Goal: Task Accomplishment & Management: Complete application form

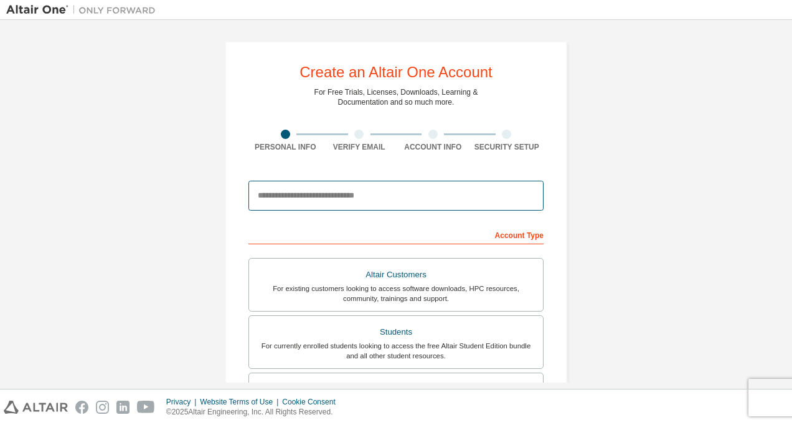
click at [466, 197] on input "email" at bounding box center [395, 196] width 295 height 30
click at [381, 192] on input "email" at bounding box center [395, 196] width 295 height 30
type input "**********"
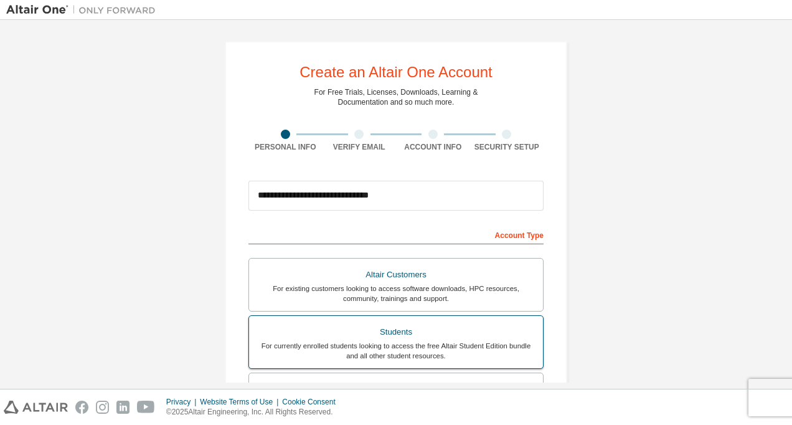
click at [365, 316] on label "Students For currently enrolled students looking to access the free Altair Stud…" at bounding box center [395, 342] width 295 height 54
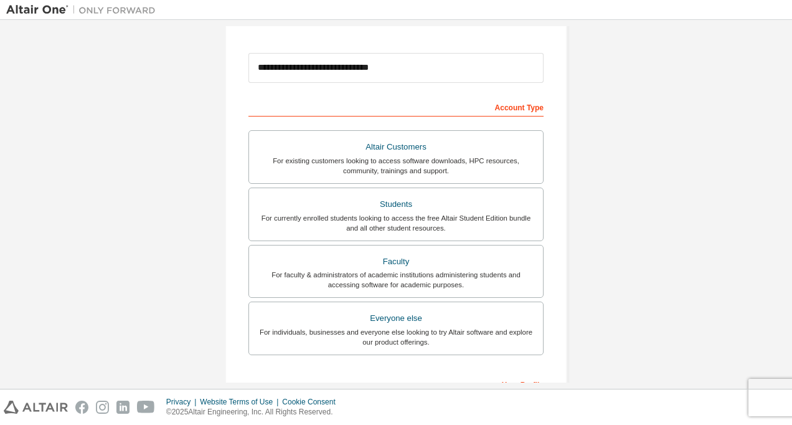
scroll to position [303, 0]
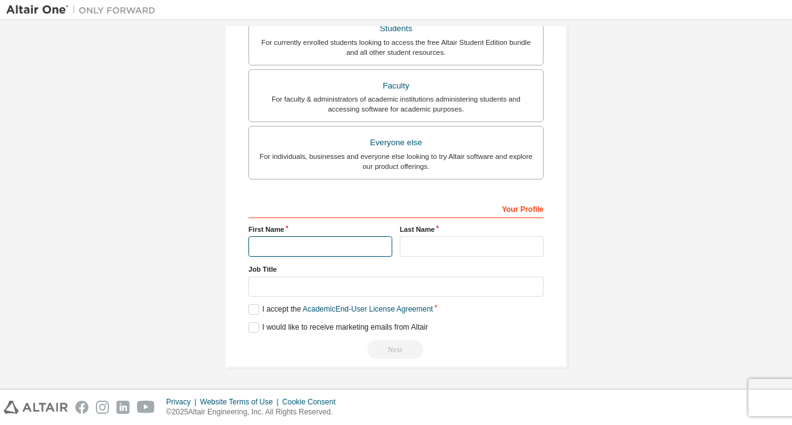
click at [347, 240] on input "text" at bounding box center [320, 246] width 144 height 21
type input "*****"
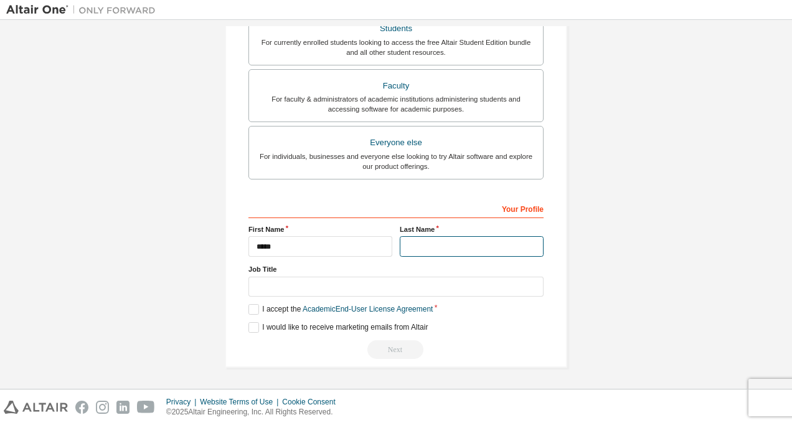
click at [439, 249] on input "text" at bounding box center [472, 246] width 144 height 21
type input "***"
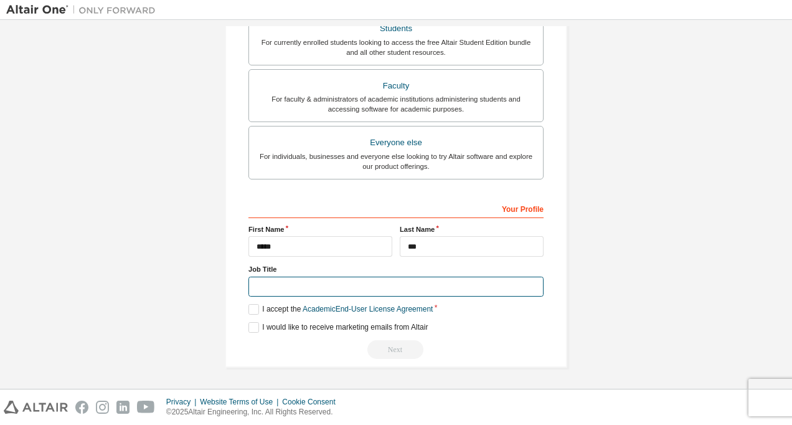
click at [386, 291] on input "text" at bounding box center [395, 286] width 295 height 21
type input "*******"
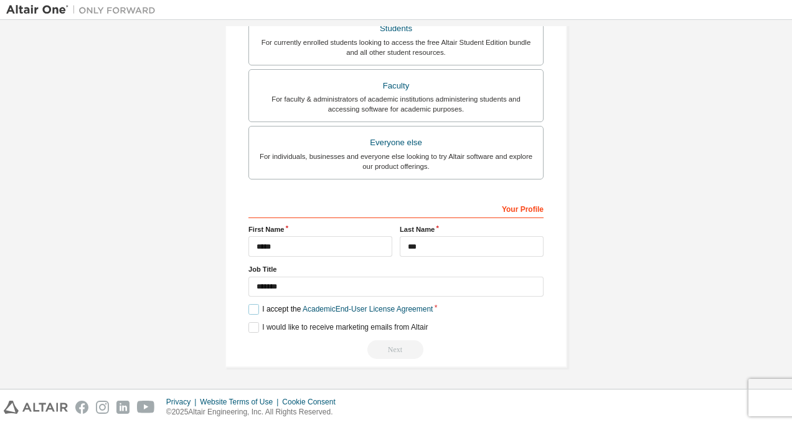
click at [254, 307] on label "I accept the Academic End-User License Agreement" at bounding box center [340, 309] width 184 height 11
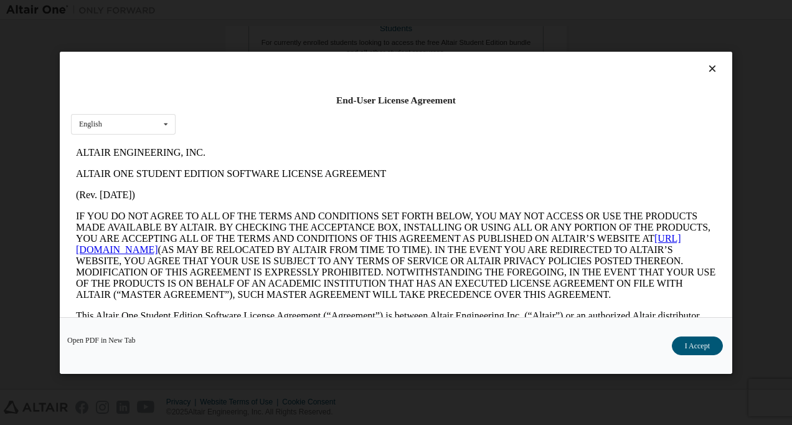
scroll to position [0, 0]
click at [690, 342] on button "I Accept" at bounding box center [697, 345] width 51 height 19
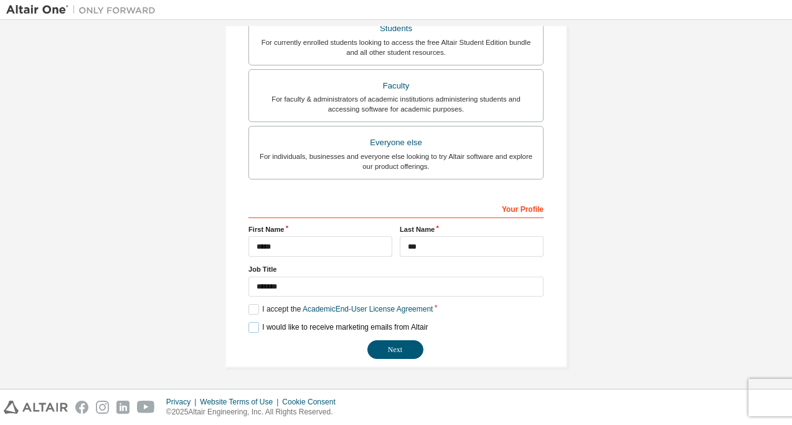
click at [255, 329] on label "I would like to receive marketing emails from Altair" at bounding box center [337, 327] width 179 height 11
click at [388, 344] on button "Next" at bounding box center [395, 349] width 56 height 19
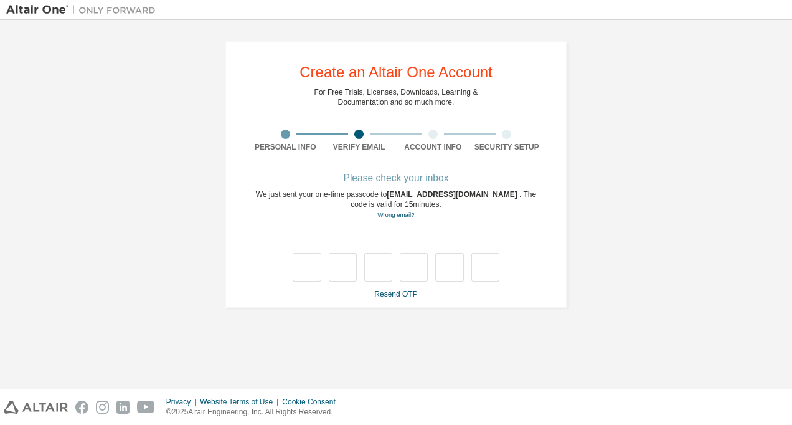
type input "*"
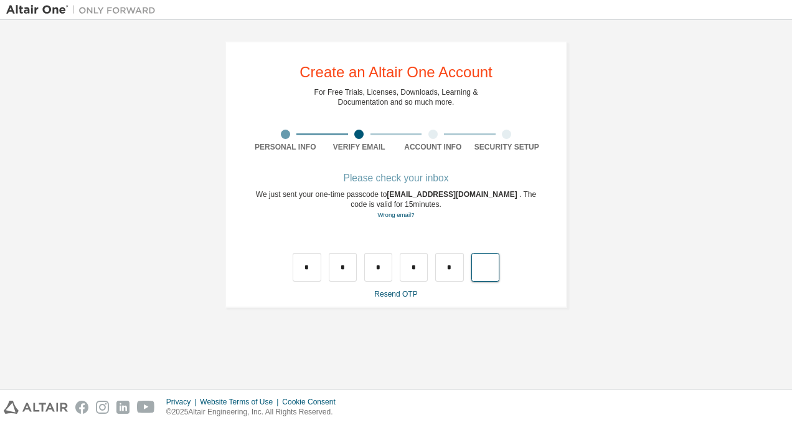
type input "*"
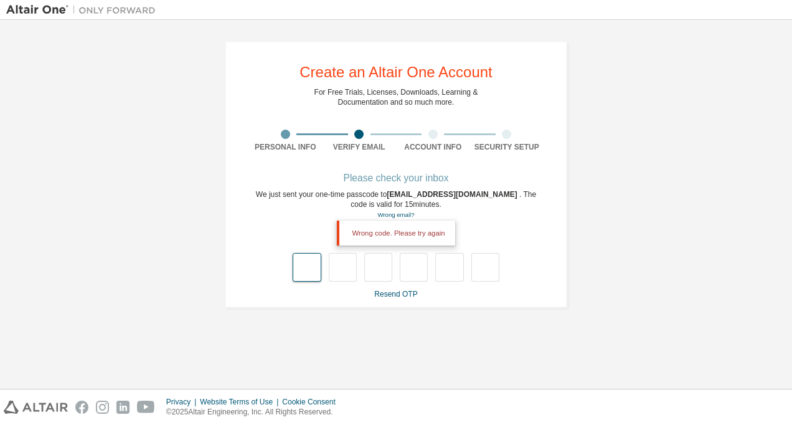
click at [307, 264] on input "text" at bounding box center [307, 267] width 28 height 29
type input "*"
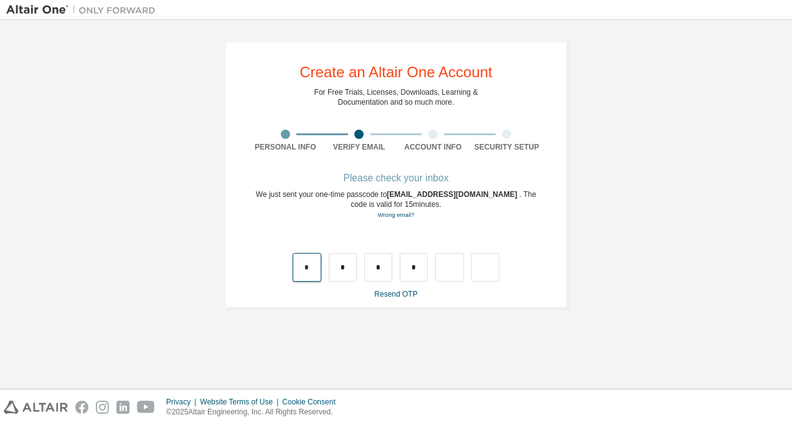
click at [315, 260] on input "*" at bounding box center [307, 267] width 28 height 29
click at [337, 268] on input "*" at bounding box center [343, 267] width 28 height 29
click at [349, 265] on input "*" at bounding box center [343, 267] width 28 height 29
click at [381, 266] on input "*" at bounding box center [378, 267] width 28 height 29
click at [415, 267] on input "*" at bounding box center [414, 267] width 28 height 29
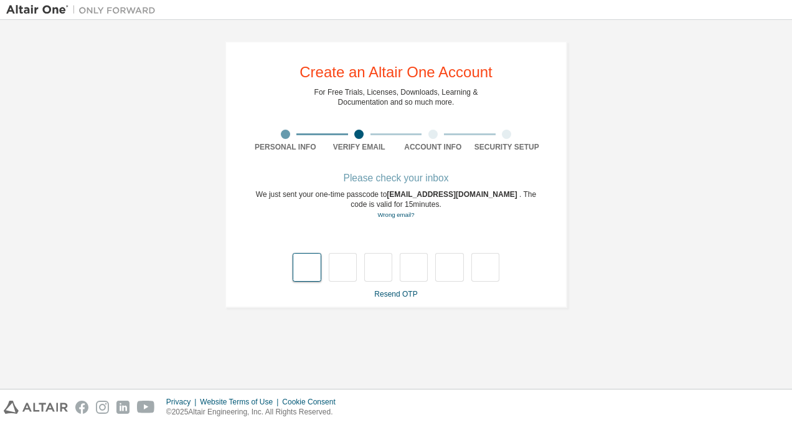
click at [314, 266] on input "text" at bounding box center [307, 267] width 28 height 29
type input "*"
click at [348, 266] on input "*" at bounding box center [343, 267] width 28 height 29
click at [345, 268] on input "text" at bounding box center [343, 267] width 28 height 29
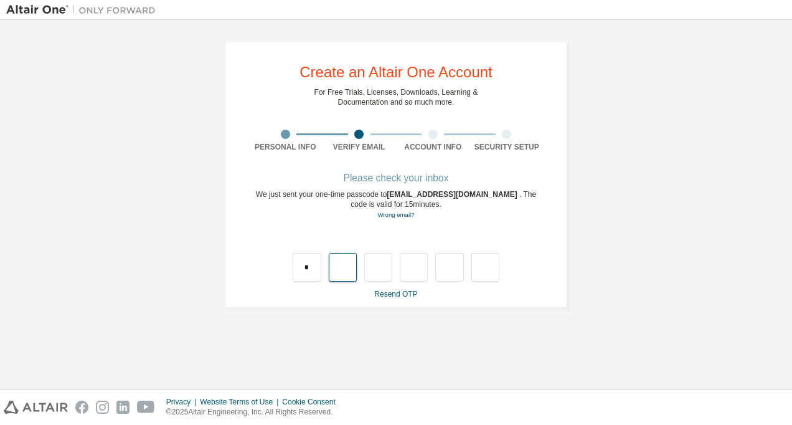
type input "*"
click at [385, 268] on input "*" at bounding box center [378, 267] width 28 height 29
click at [374, 271] on input "text" at bounding box center [378, 267] width 28 height 29
type input "*"
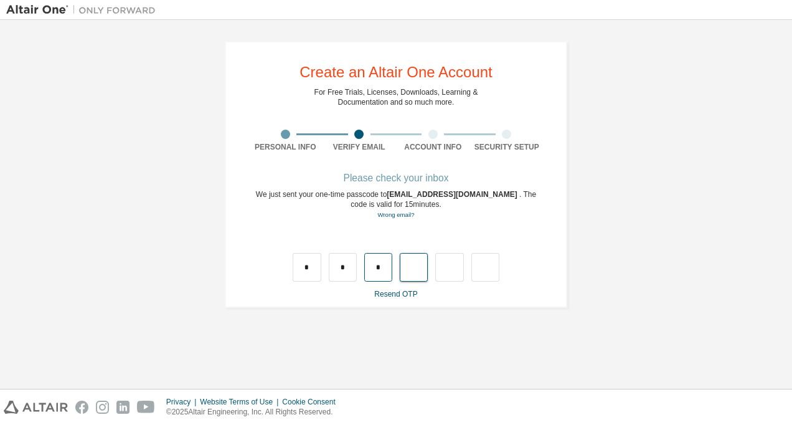
type input "*"
click at [415, 266] on input "*" at bounding box center [414, 267] width 28 height 29
click at [415, 270] on input "text" at bounding box center [414, 267] width 28 height 29
type input "*"
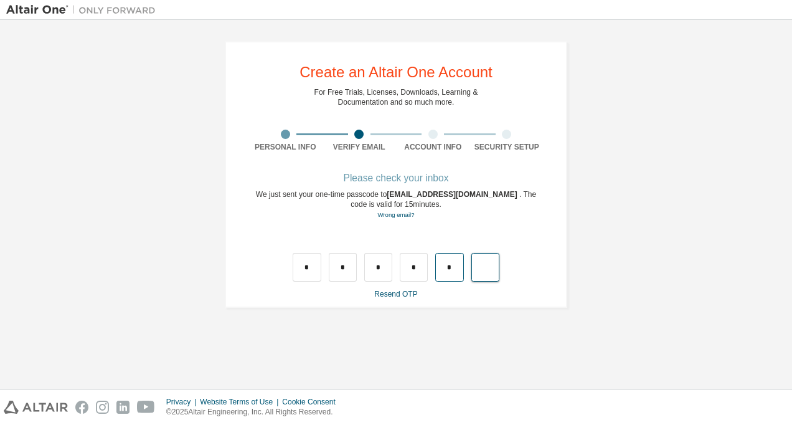
type input "**"
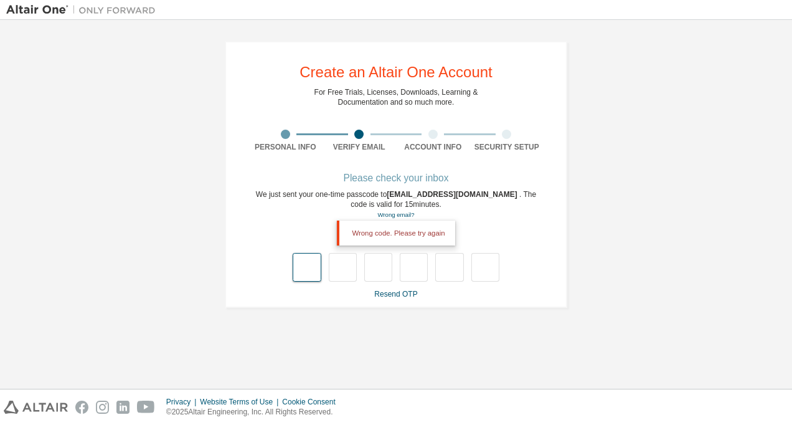
click at [308, 268] on input "text" at bounding box center [307, 267] width 28 height 29
type input "*"
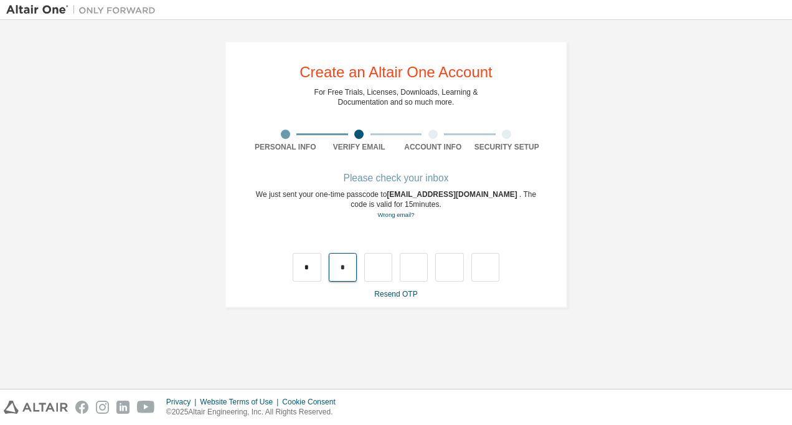
click at [347, 268] on input "*" at bounding box center [343, 267] width 28 height 29
type input "*"
click at [344, 266] on input "*" at bounding box center [343, 267] width 28 height 29
click at [343, 267] on input "text" at bounding box center [343, 267] width 28 height 29
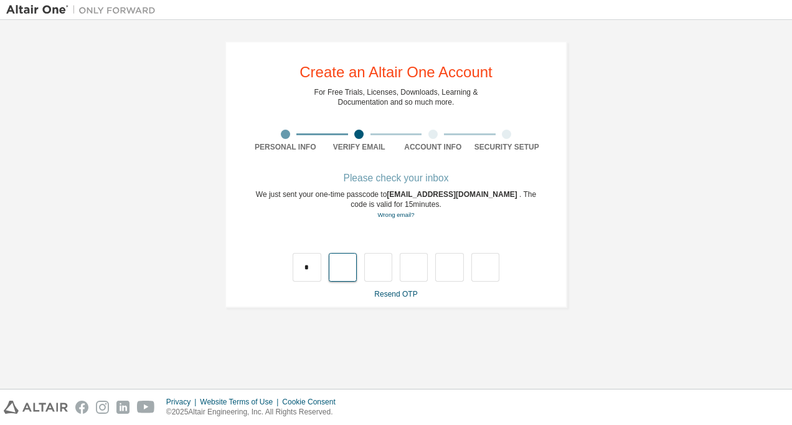
type input "*"
click at [378, 268] on input "*" at bounding box center [378, 267] width 28 height 29
click at [381, 270] on input "text" at bounding box center [378, 267] width 28 height 29
type input "*"
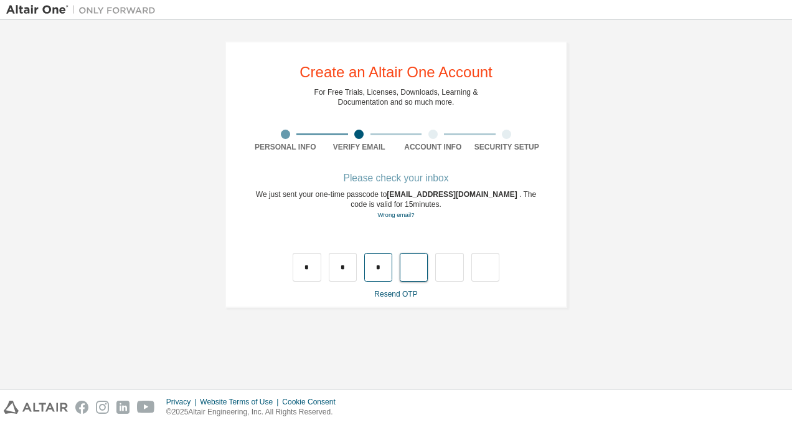
type input "*"
click at [412, 265] on input "*" at bounding box center [414, 267] width 28 height 29
click at [416, 266] on input "*" at bounding box center [414, 267] width 28 height 29
type input "*"
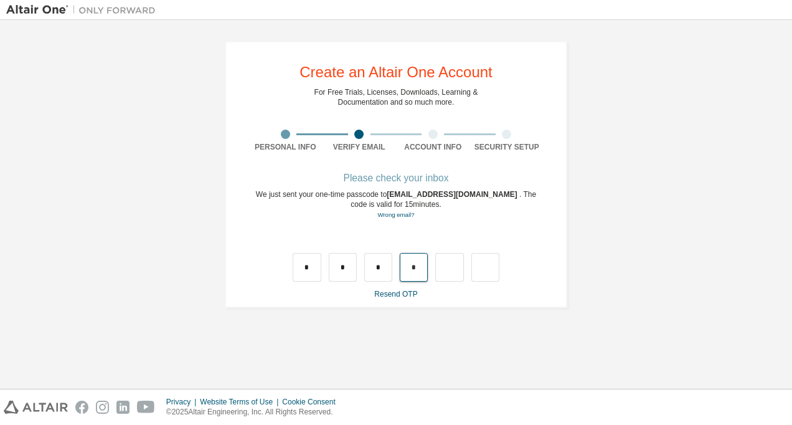
click at [415, 266] on input "*" at bounding box center [414, 267] width 28 height 29
type input "*"
click at [421, 264] on input "*" at bounding box center [414, 267] width 28 height 29
click at [421, 264] on input "text" at bounding box center [414, 267] width 28 height 29
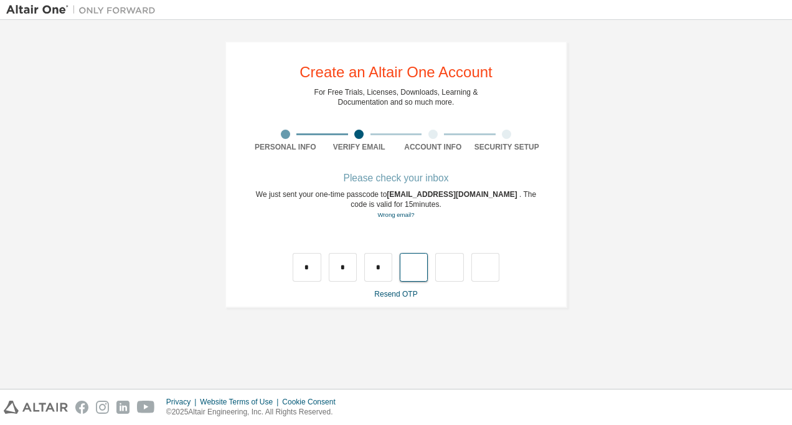
type input "*"
click at [422, 263] on input "*" at bounding box center [414, 267] width 28 height 29
click at [451, 264] on input "*" at bounding box center [449, 267] width 28 height 29
type input "*"
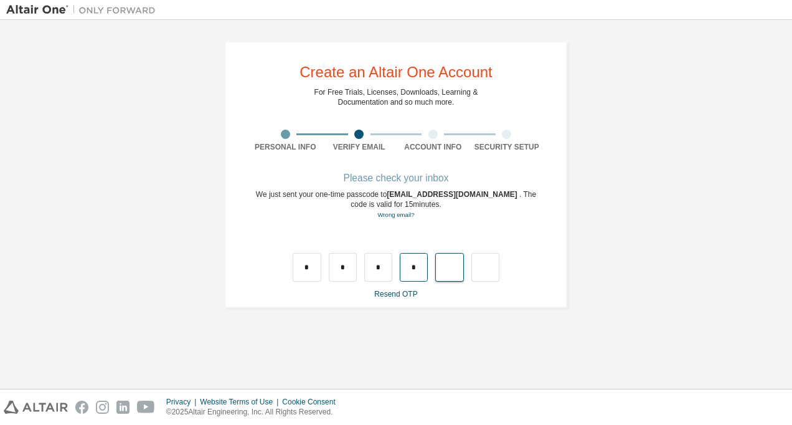
type input "*"
type input "**"
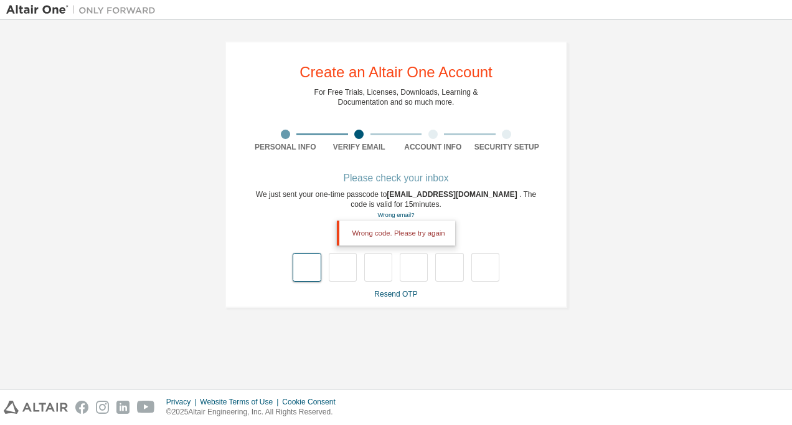
click at [311, 274] on input "text" at bounding box center [307, 267] width 28 height 29
click at [309, 268] on input "text" at bounding box center [307, 267] width 28 height 29
type input "*"
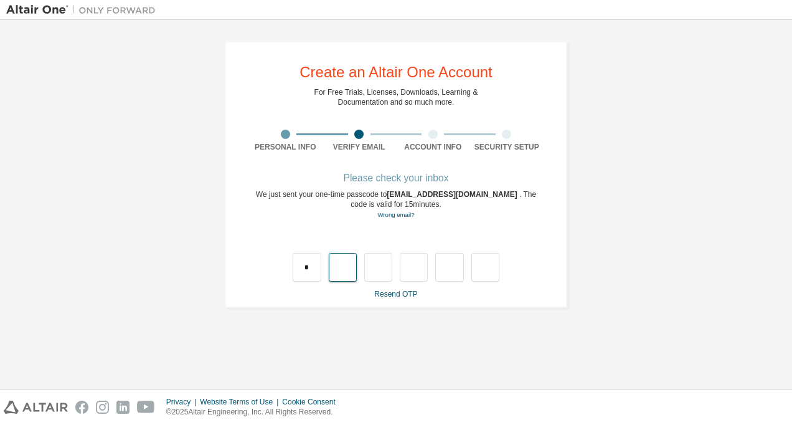
type input "*"
click at [345, 269] on input "*" at bounding box center [343, 267] width 28 height 29
type input "*"
click at [383, 272] on input "*" at bounding box center [378, 267] width 28 height 29
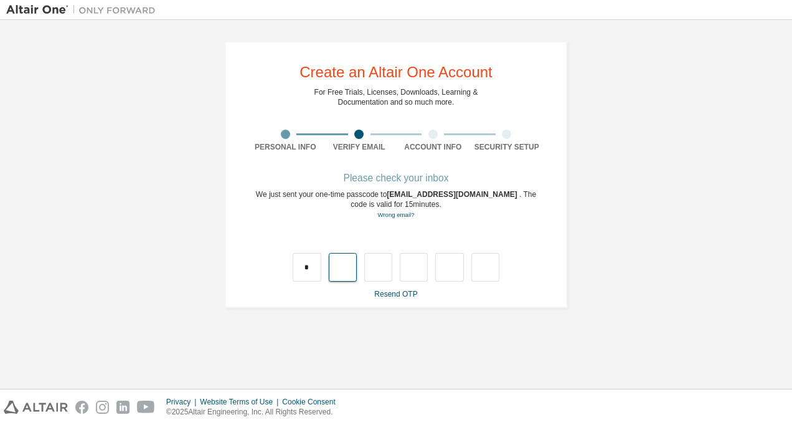
click at [345, 273] on input "text" at bounding box center [343, 267] width 28 height 29
click at [308, 267] on input "*" at bounding box center [307, 267] width 28 height 29
type input "*"
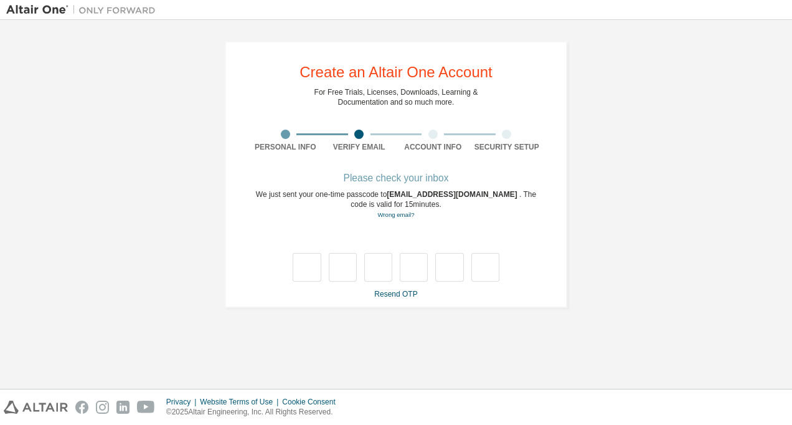
type input "*"
